Goal: Find specific page/section: Find specific page/section

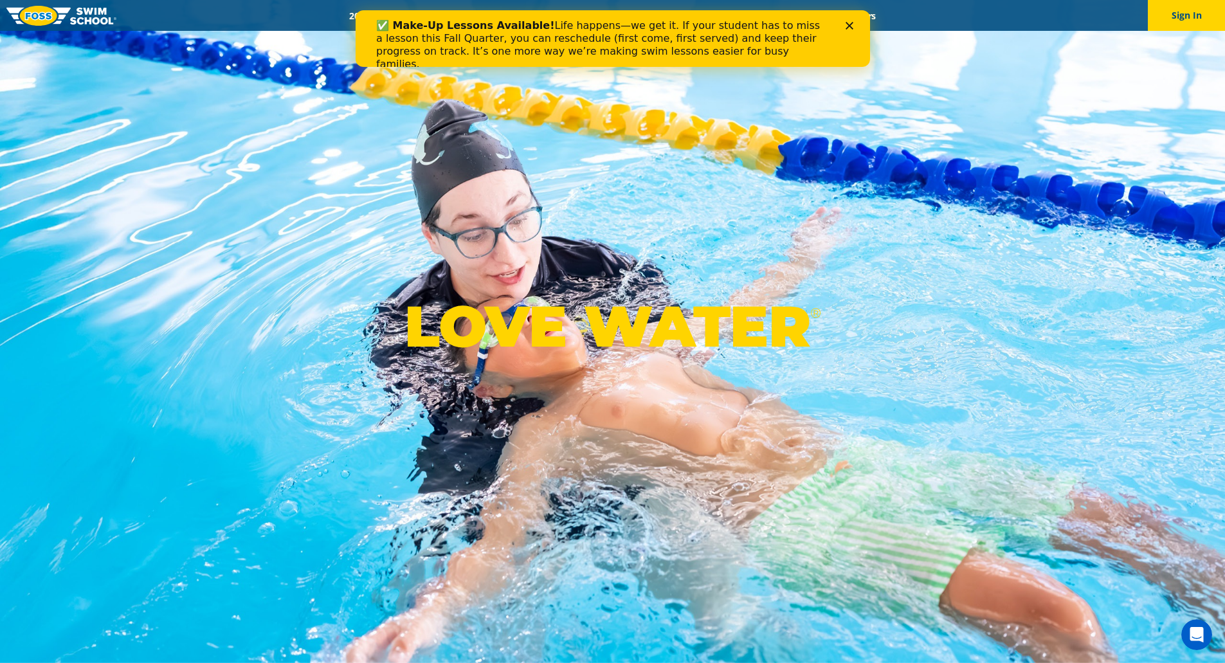
click at [845, 23] on icon "Close" at bounding box center [849, 26] width 8 height 8
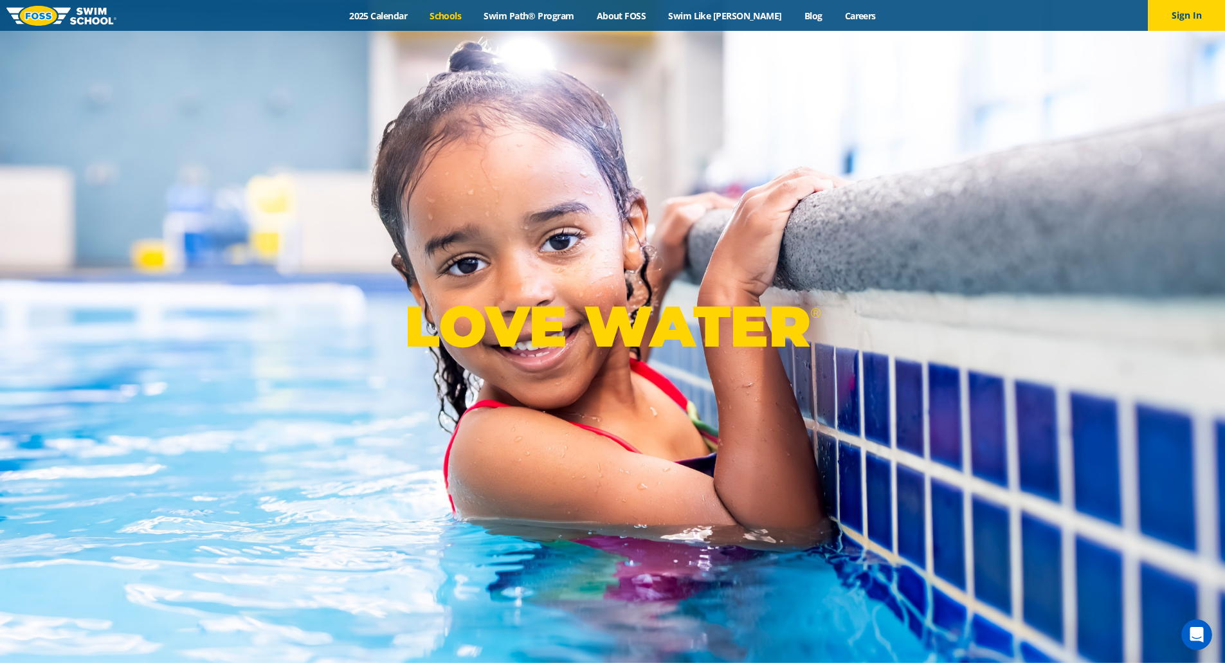
click at [457, 19] on link "Schools" at bounding box center [446, 16] width 54 height 12
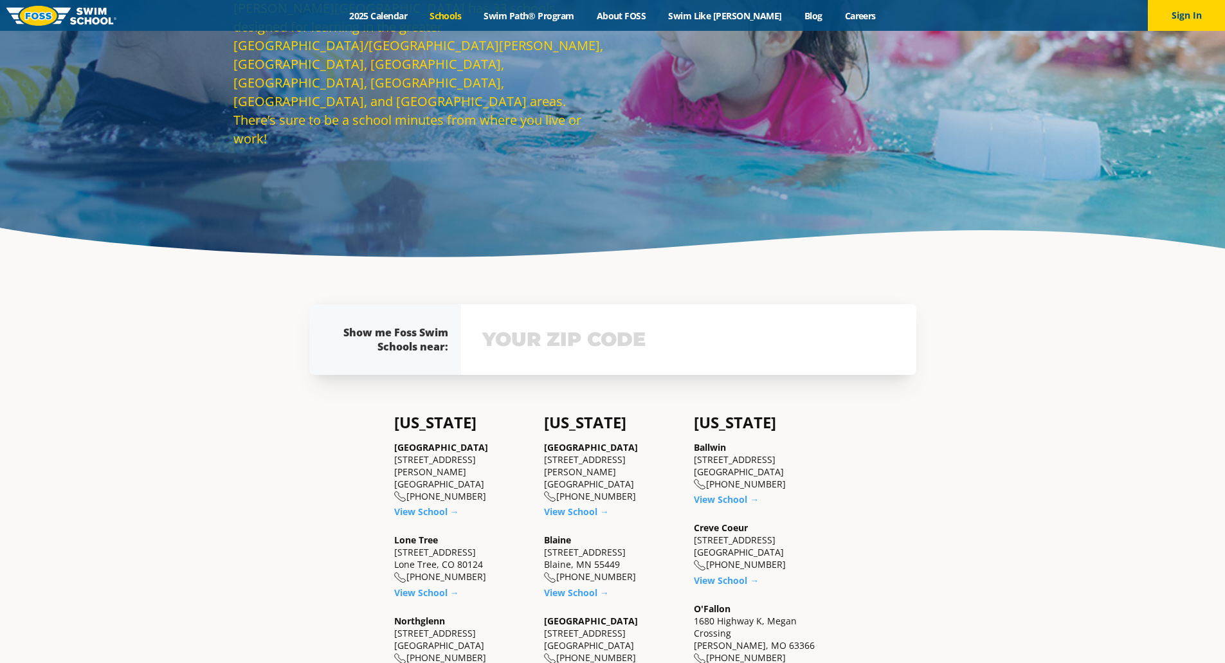
scroll to position [322, 0]
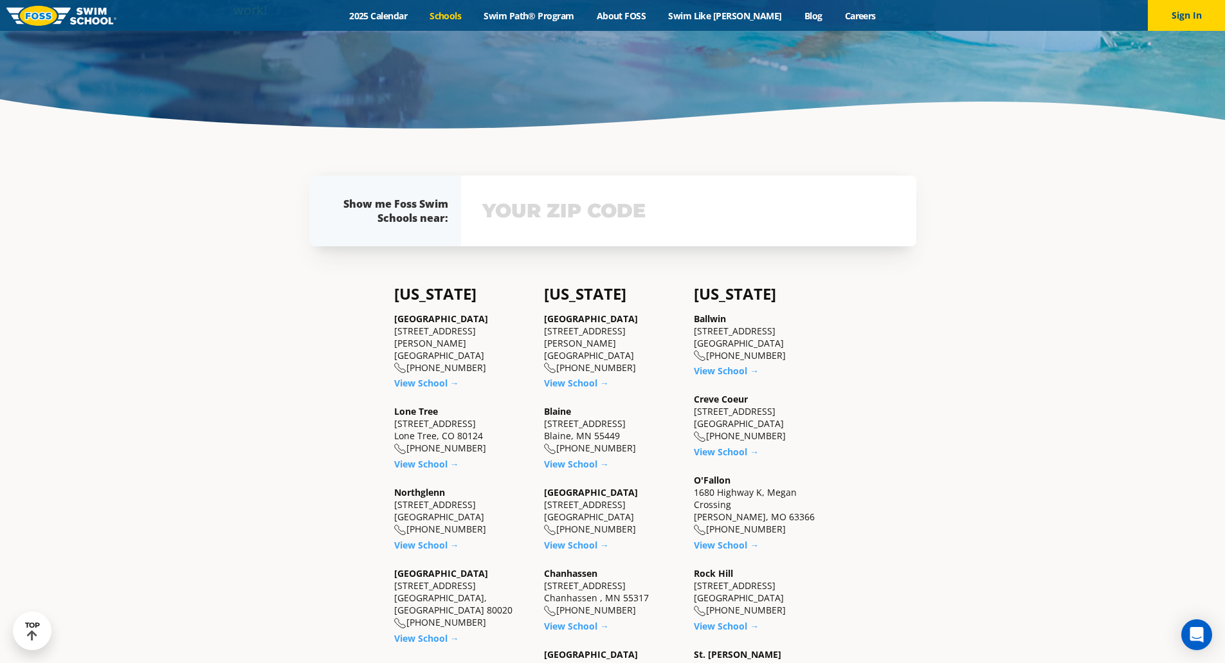
click at [562, 405] on link "Blaine" at bounding box center [557, 411] width 27 height 12
